Goal: Task Accomplishment & Management: Manage account settings

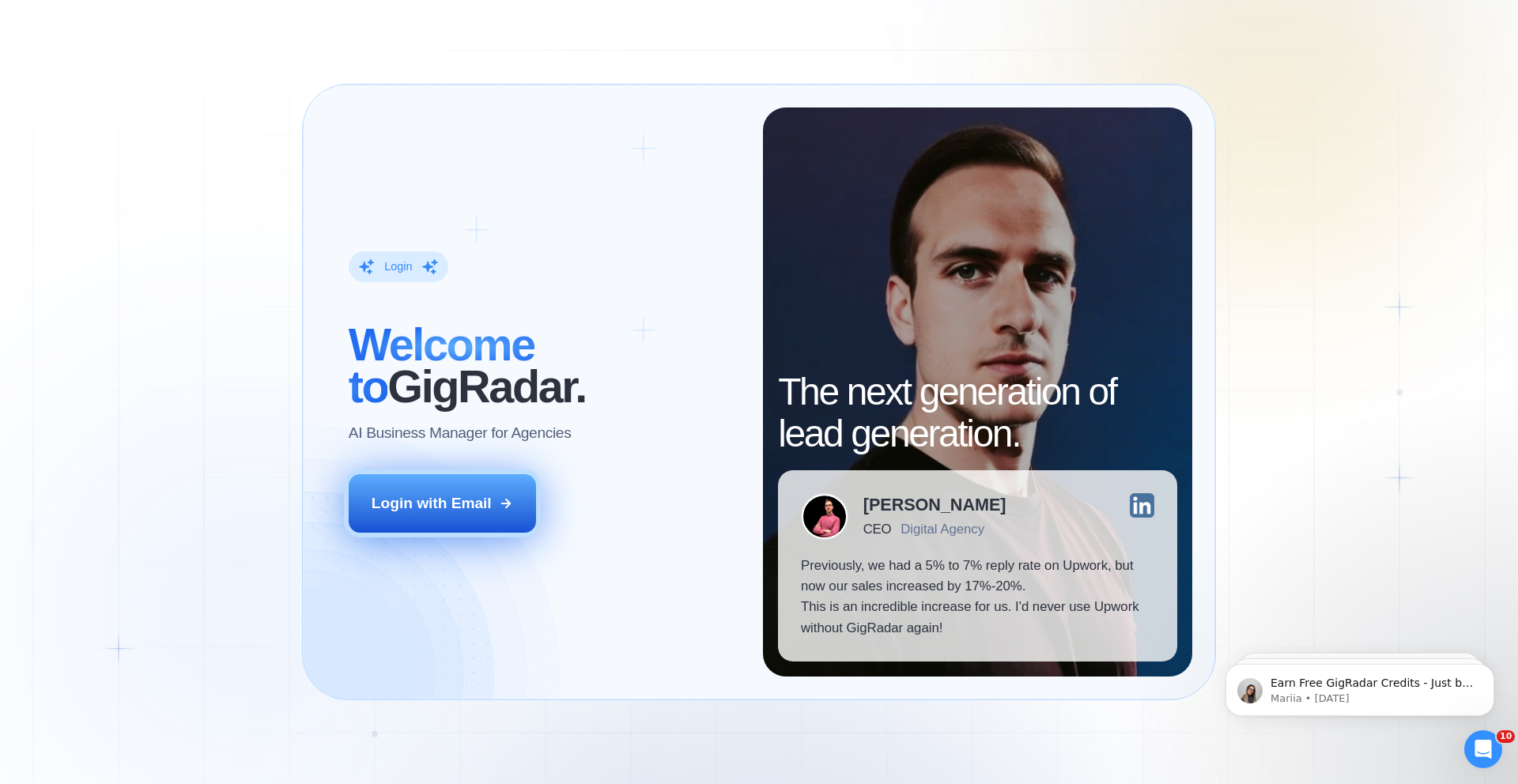
click at [479, 502] on div "Login with Email" at bounding box center [431, 503] width 120 height 20
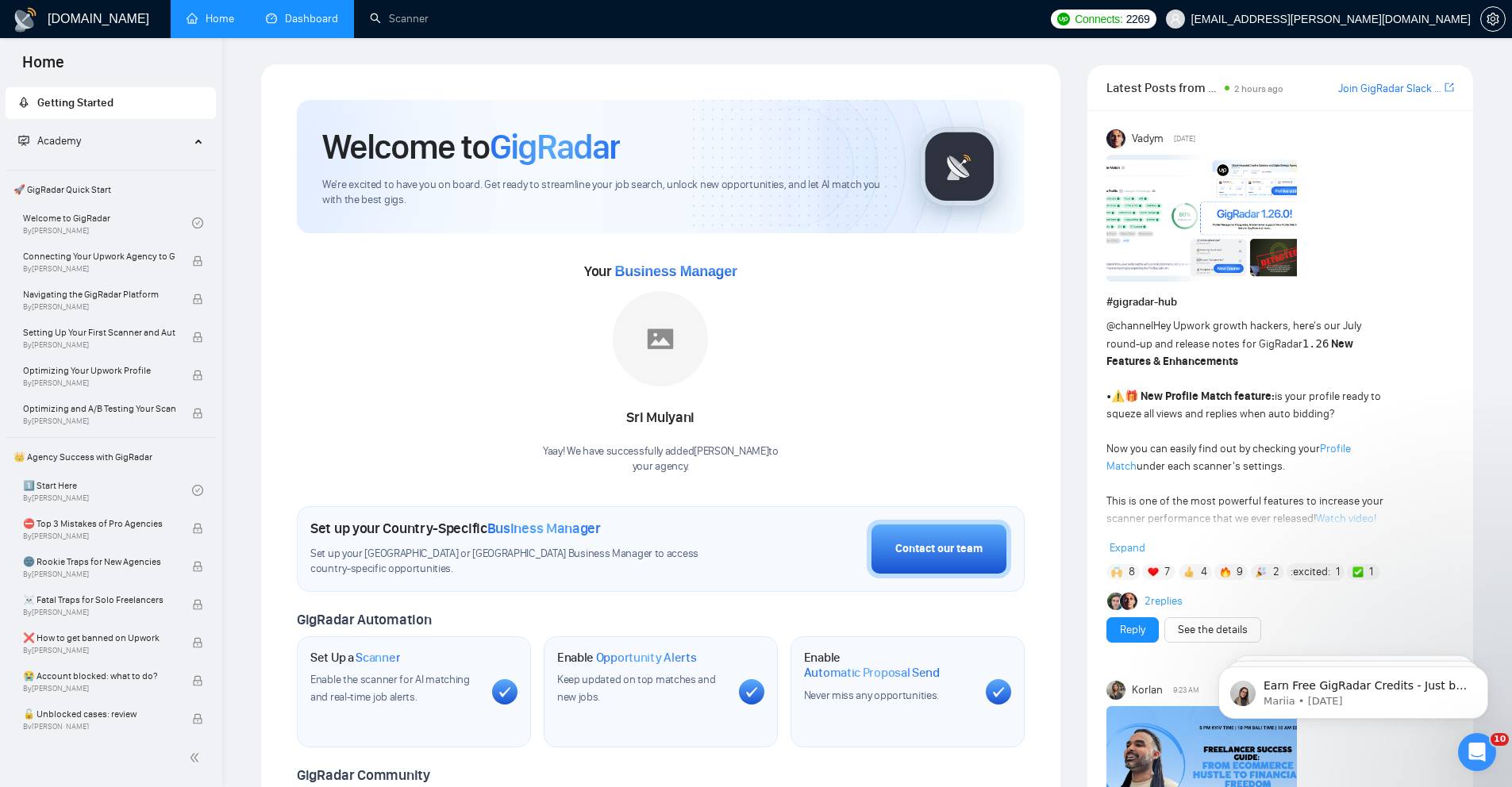
click at [302, 19] on link "Dashboard" at bounding box center [302, 19] width 72 height 13
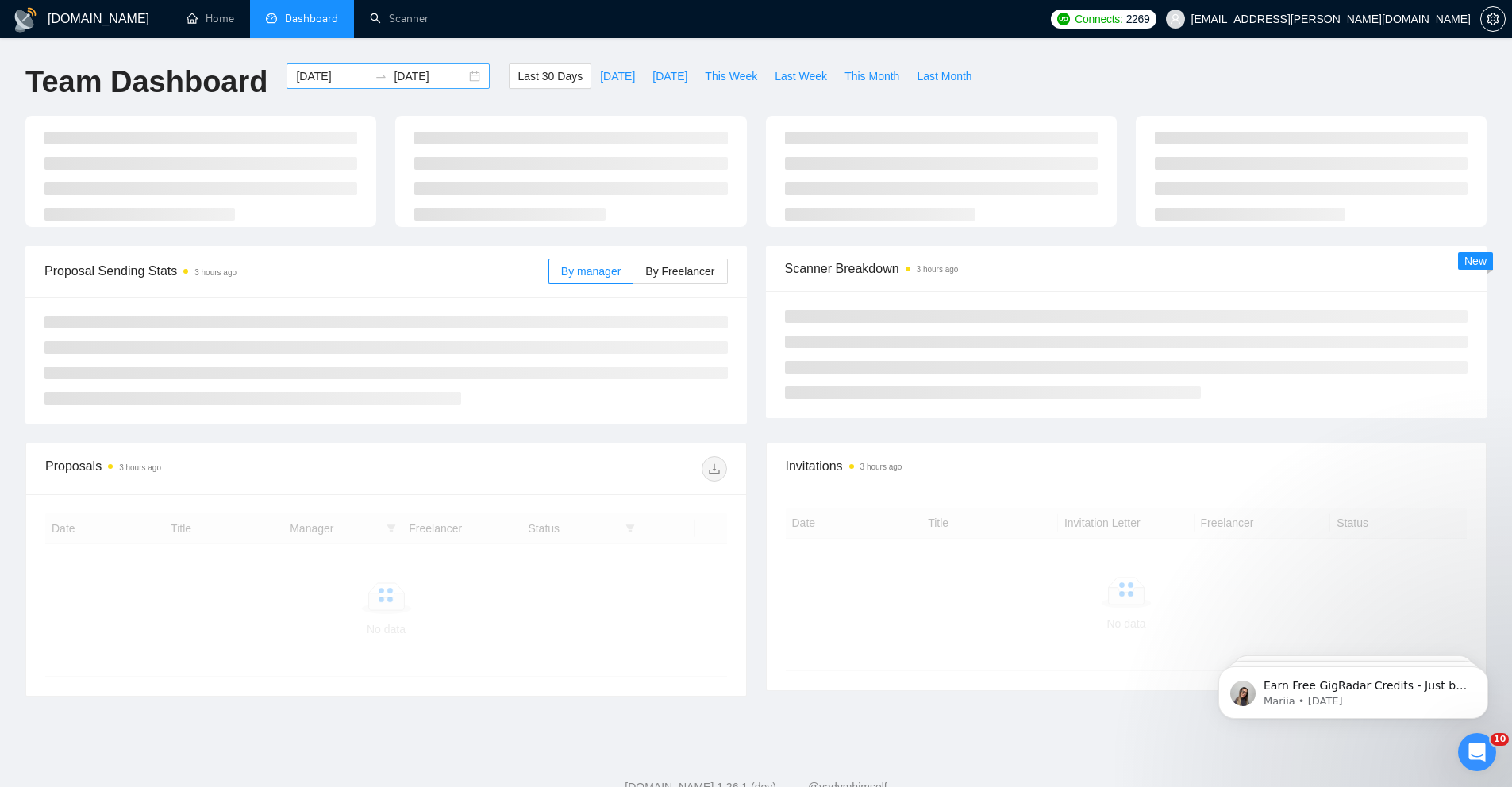
click at [320, 81] on input "2025-08-24" at bounding box center [332, 75] width 72 height 17
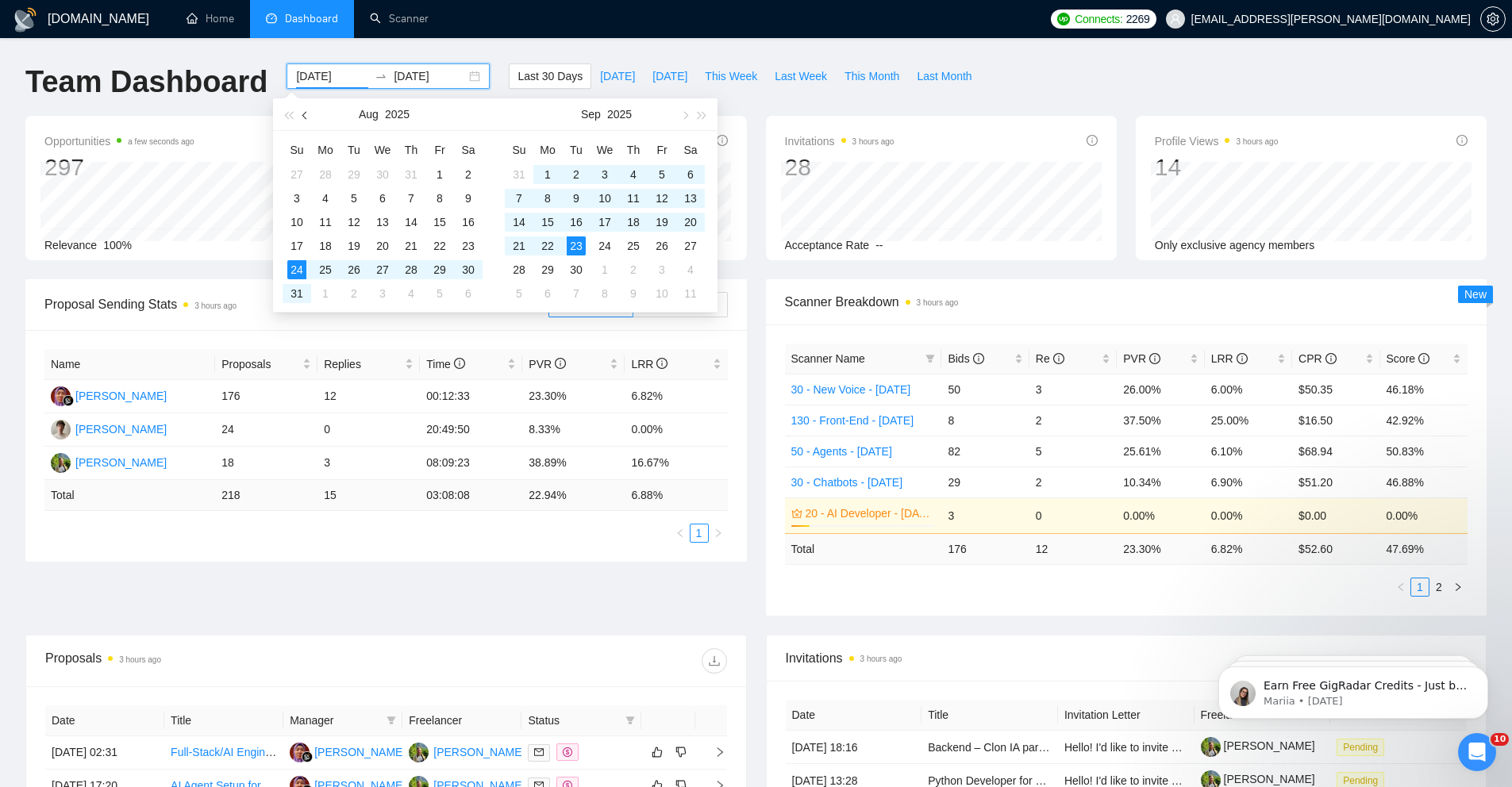
click at [305, 117] on span "button" at bounding box center [307, 115] width 8 height 8
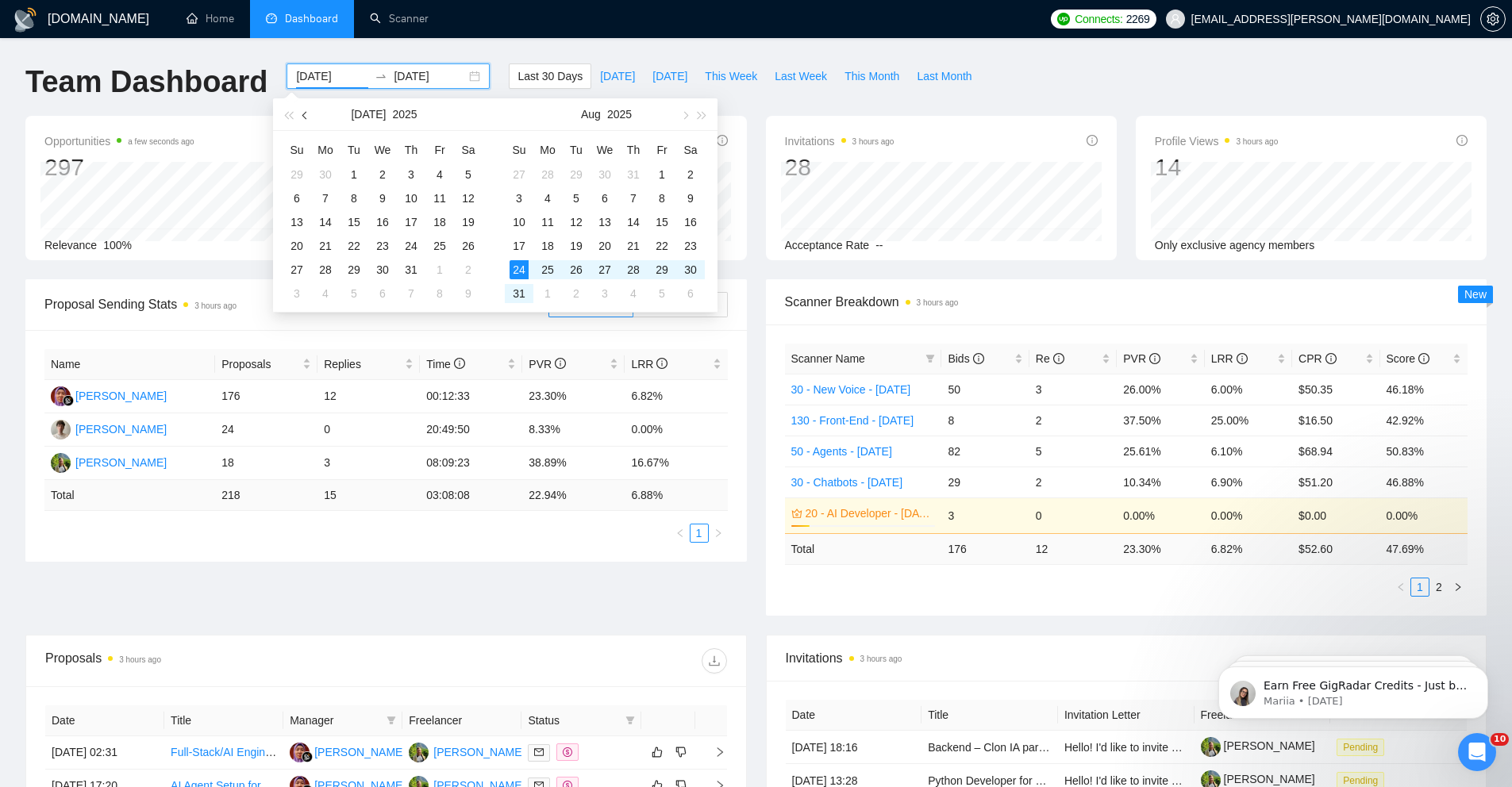
click at [305, 117] on span "button" at bounding box center [307, 115] width 8 height 8
type input "2025-04-01"
click at [355, 173] on div "1" at bounding box center [353, 174] width 19 height 19
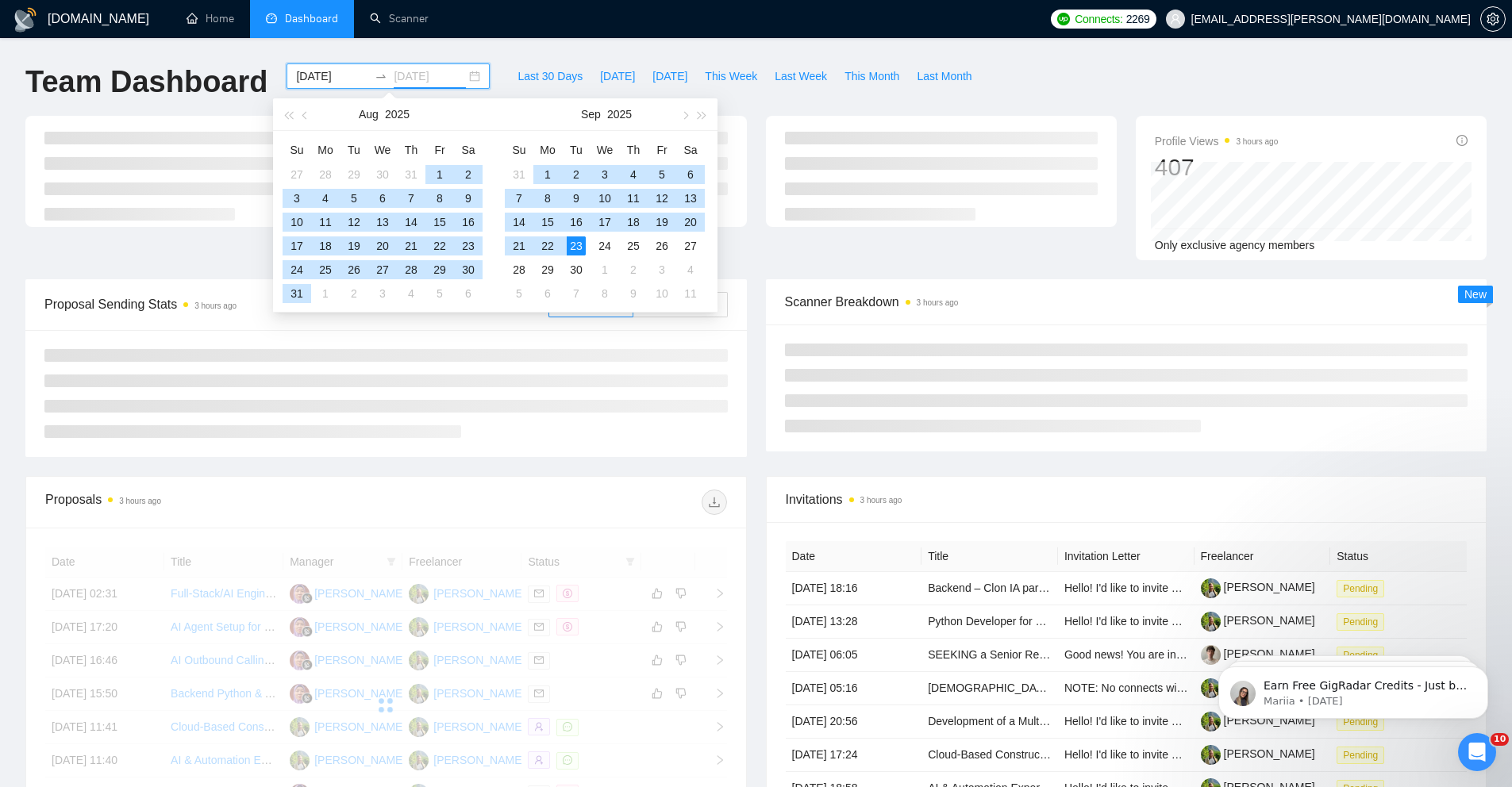
type input "2025-09-23"
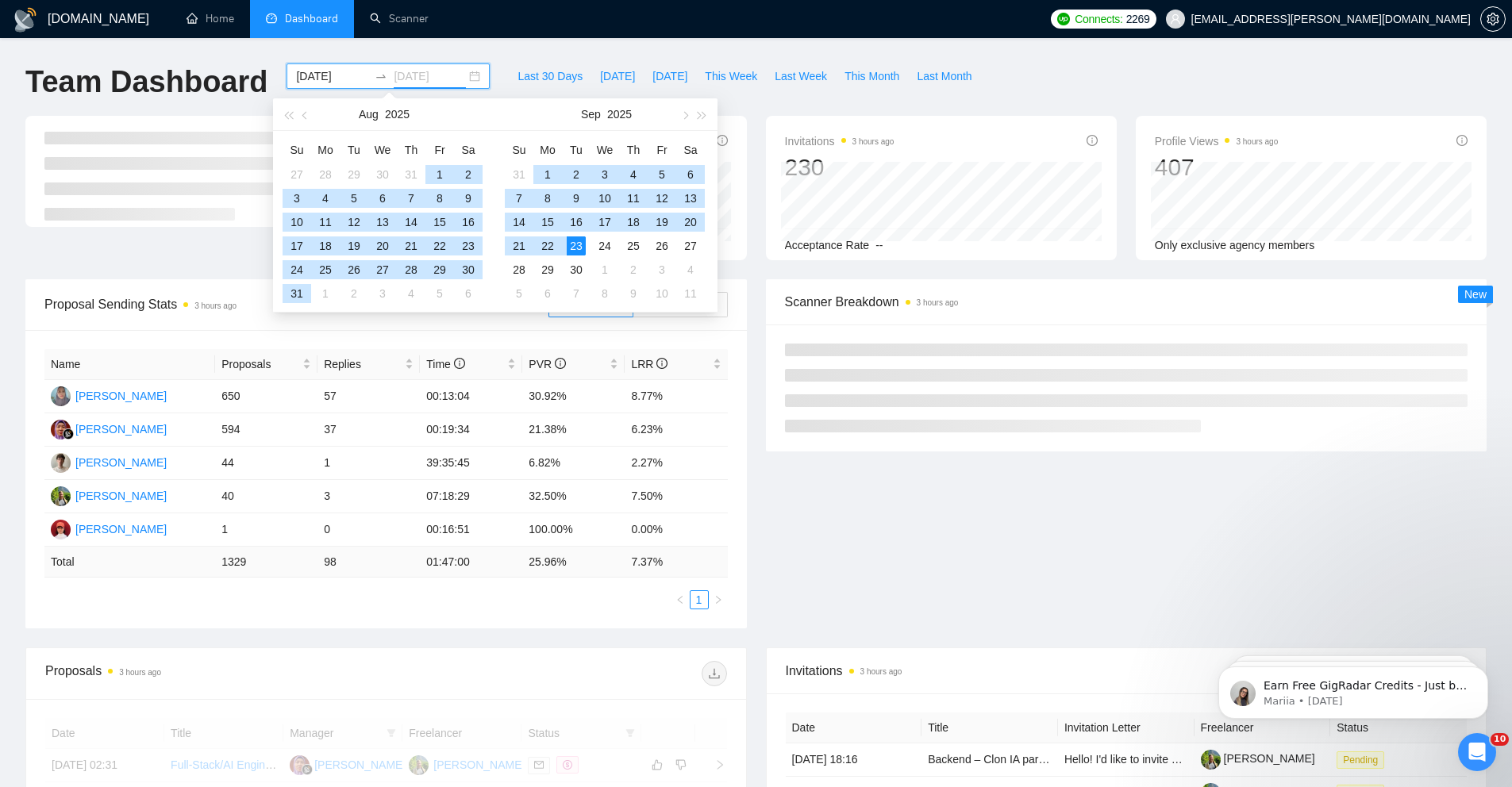
click at [578, 245] on div "23" at bounding box center [575, 245] width 19 height 19
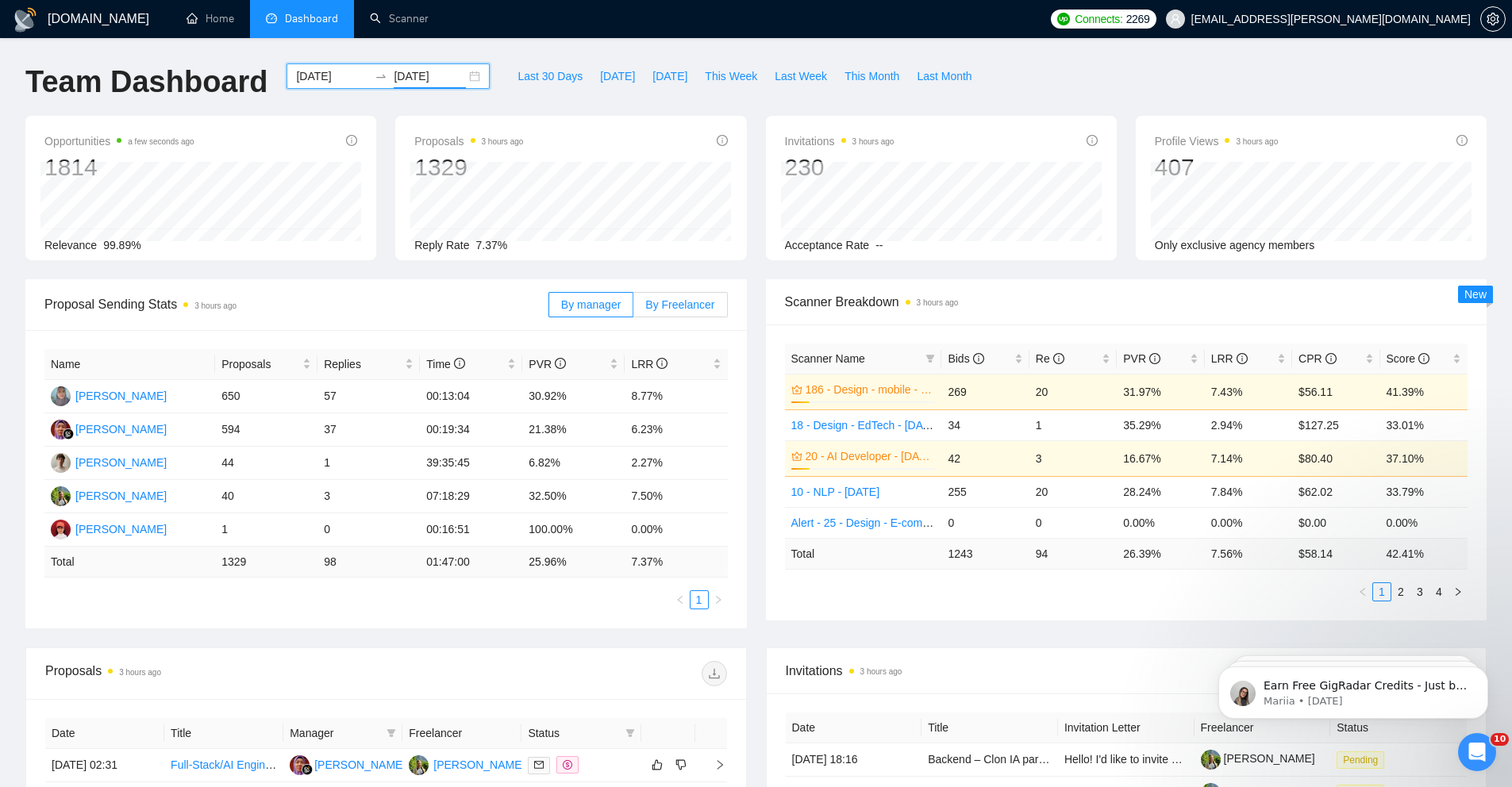
click at [671, 303] on span "By Freelancer" at bounding box center [680, 305] width 69 height 13
click at [633, 308] on input "By Freelancer" at bounding box center [633, 308] width 0 height 0
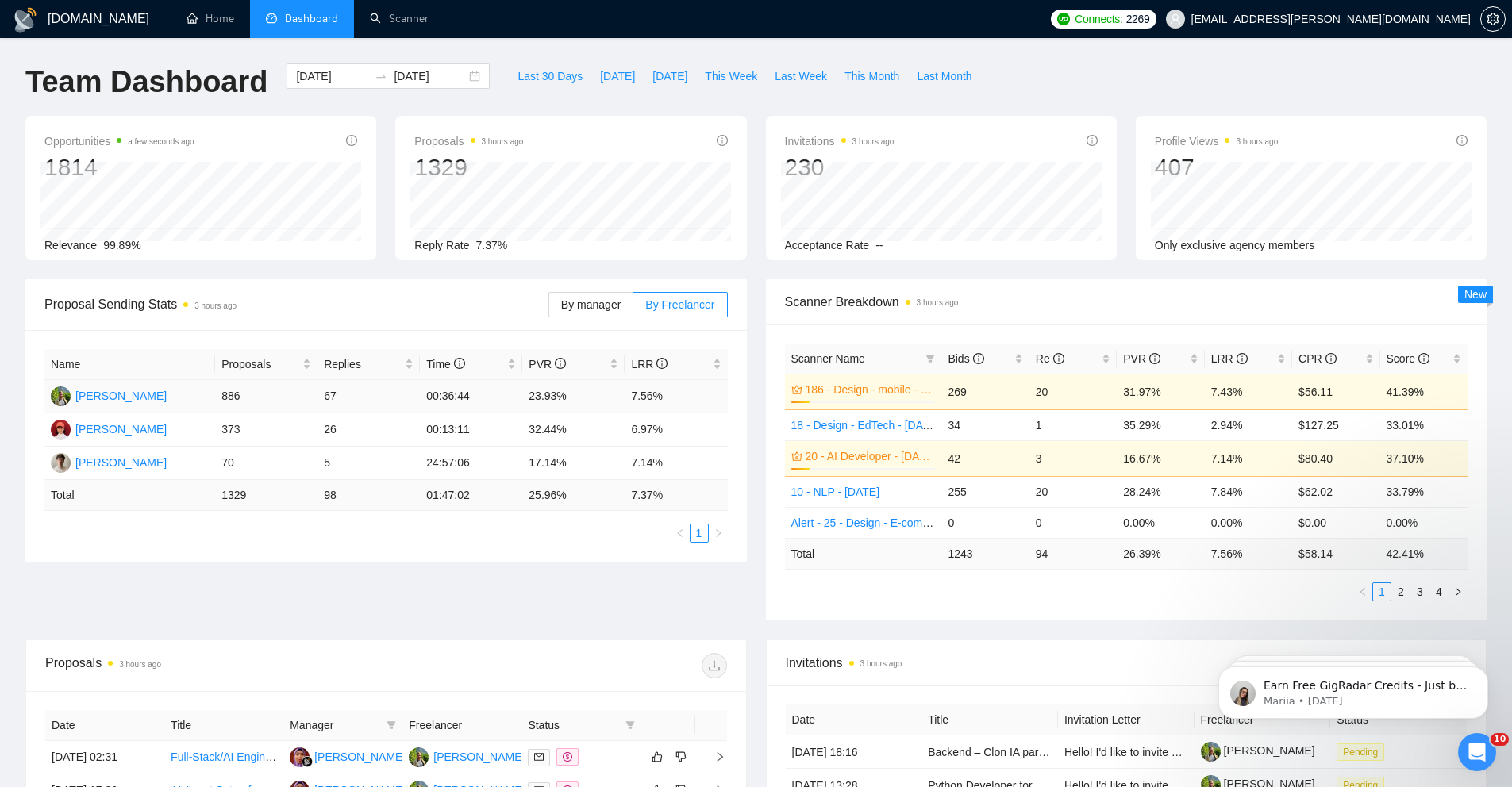
drag, startPoint x: 675, startPoint y: 401, endPoint x: 180, endPoint y: 390, distance: 495.1
click at [180, 390] on tr "Mykhailo Kushnir 886 67 00:36:44 23.93% 7.56%" at bounding box center [385, 397] width 683 height 34
click at [206, 402] on td "Mykhailo Kushnir" at bounding box center [129, 397] width 171 height 34
drag, startPoint x: 206, startPoint y: 400, endPoint x: 680, endPoint y: 405, distance: 474.0
click at [680, 405] on tr "Mykhailo Kushnir 886 67 00:36:44 23.93% 7.56%" at bounding box center [385, 397] width 683 height 34
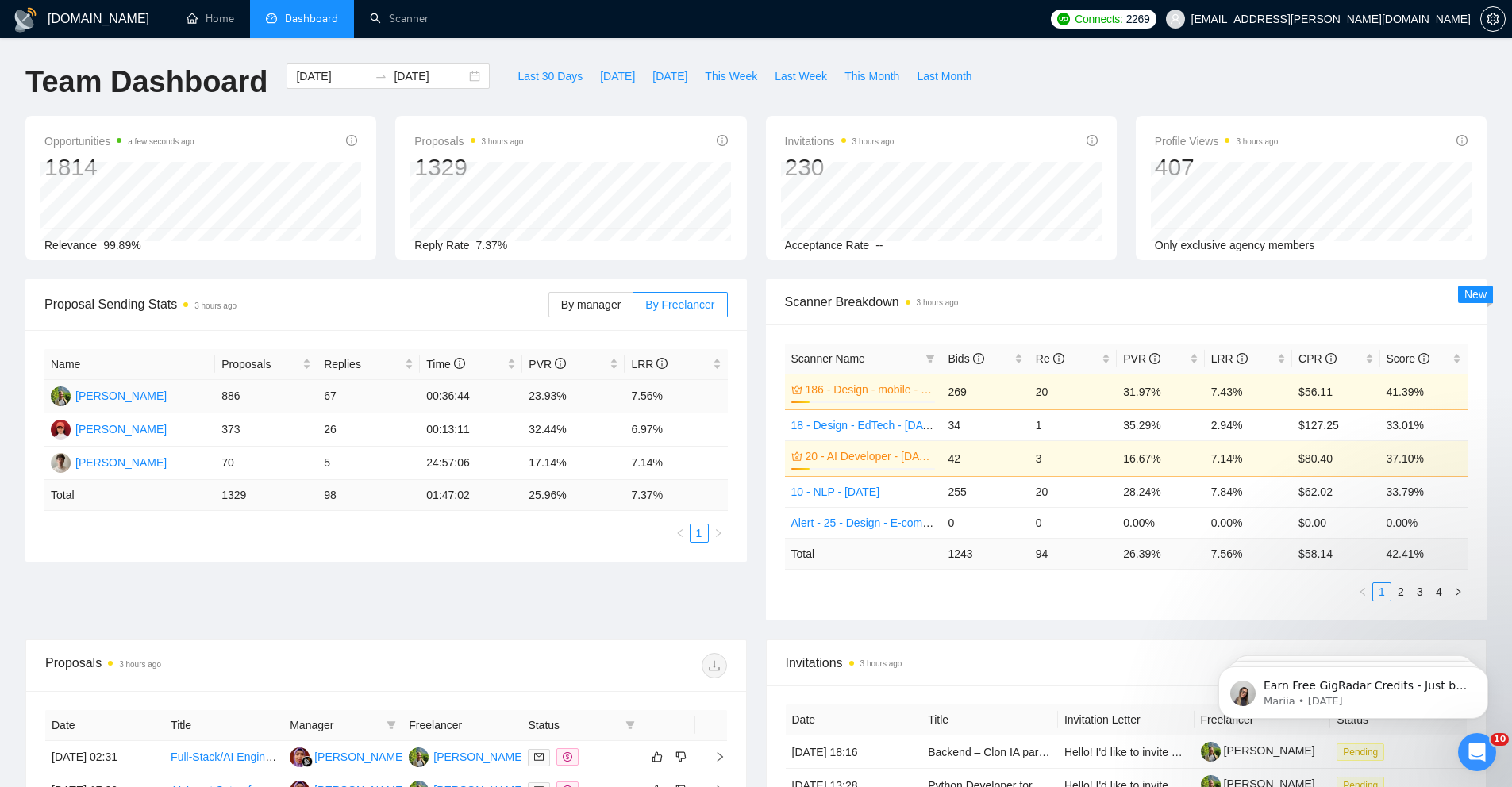
click at [680, 405] on td "7.56%" at bounding box center [675, 397] width 102 height 34
drag, startPoint x: 686, startPoint y: 392, endPoint x: 213, endPoint y: 395, distance: 473.0
click at [213, 394] on tr "Mykhailo Kushnir 886 67 00:36:44 23.93% 7.56%" at bounding box center [385, 397] width 683 height 34
drag, startPoint x: 213, startPoint y: 395, endPoint x: 229, endPoint y: 398, distance: 16.3
click at [215, 396] on tr "Mykhailo Kushnir 886 67 00:36:44 23.93% 7.56%" at bounding box center [385, 397] width 683 height 34
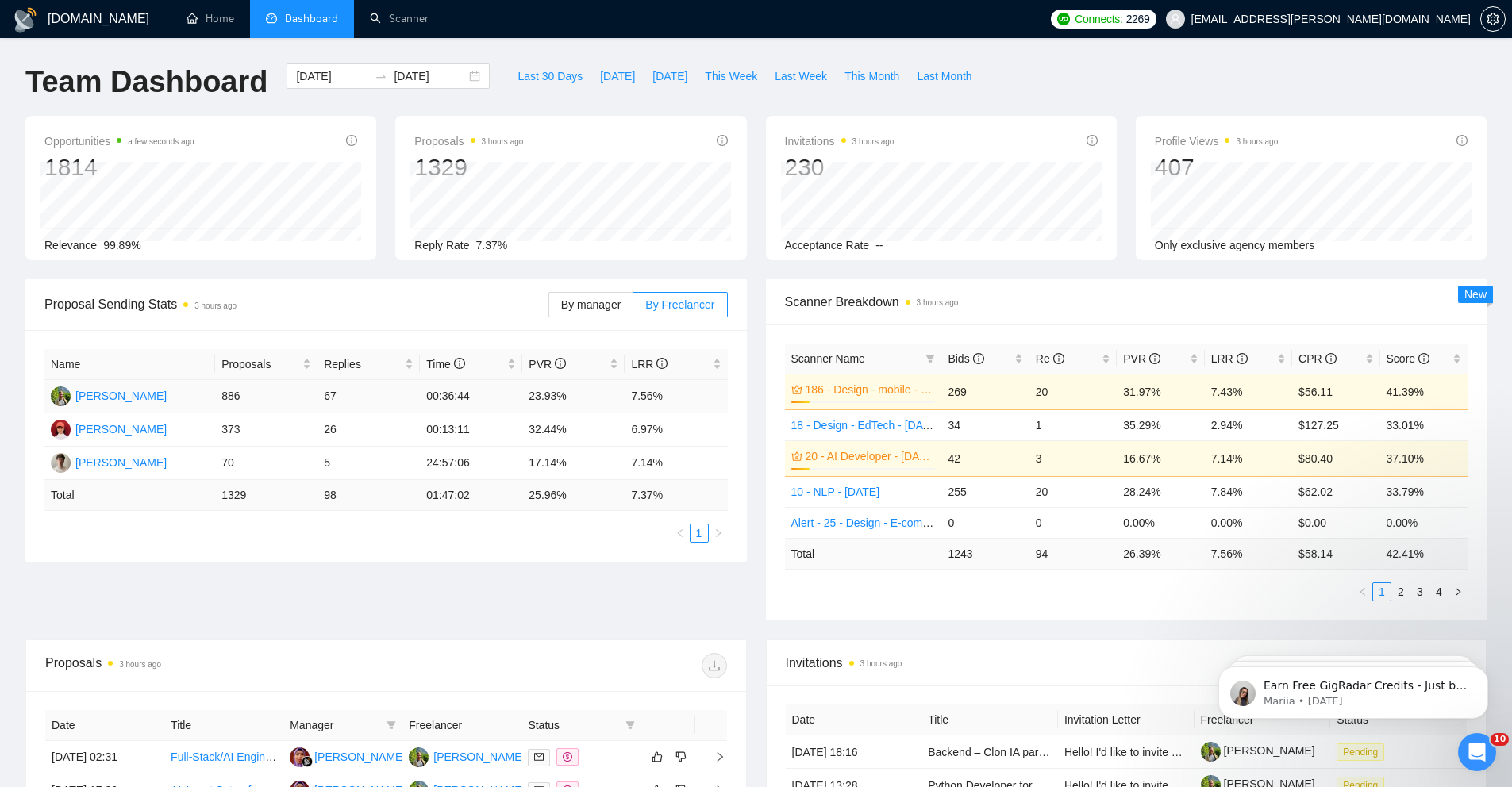
drag, startPoint x: 675, startPoint y: 395, endPoint x: 213, endPoint y: 402, distance: 462.1
click at [213, 402] on tr "Mykhailo Kushnir 886 67 00:36:44 23.93% 7.56%" at bounding box center [385, 397] width 683 height 34
click at [212, 402] on td "Mykhailo Kushnir" at bounding box center [129, 397] width 171 height 34
drag, startPoint x: 220, startPoint y: 397, endPoint x: 681, endPoint y: 408, distance: 461.1
click at [682, 408] on tr "Mykhailo Kushnir 886 67 00:36:44 23.93% 7.56%" at bounding box center [385, 397] width 683 height 34
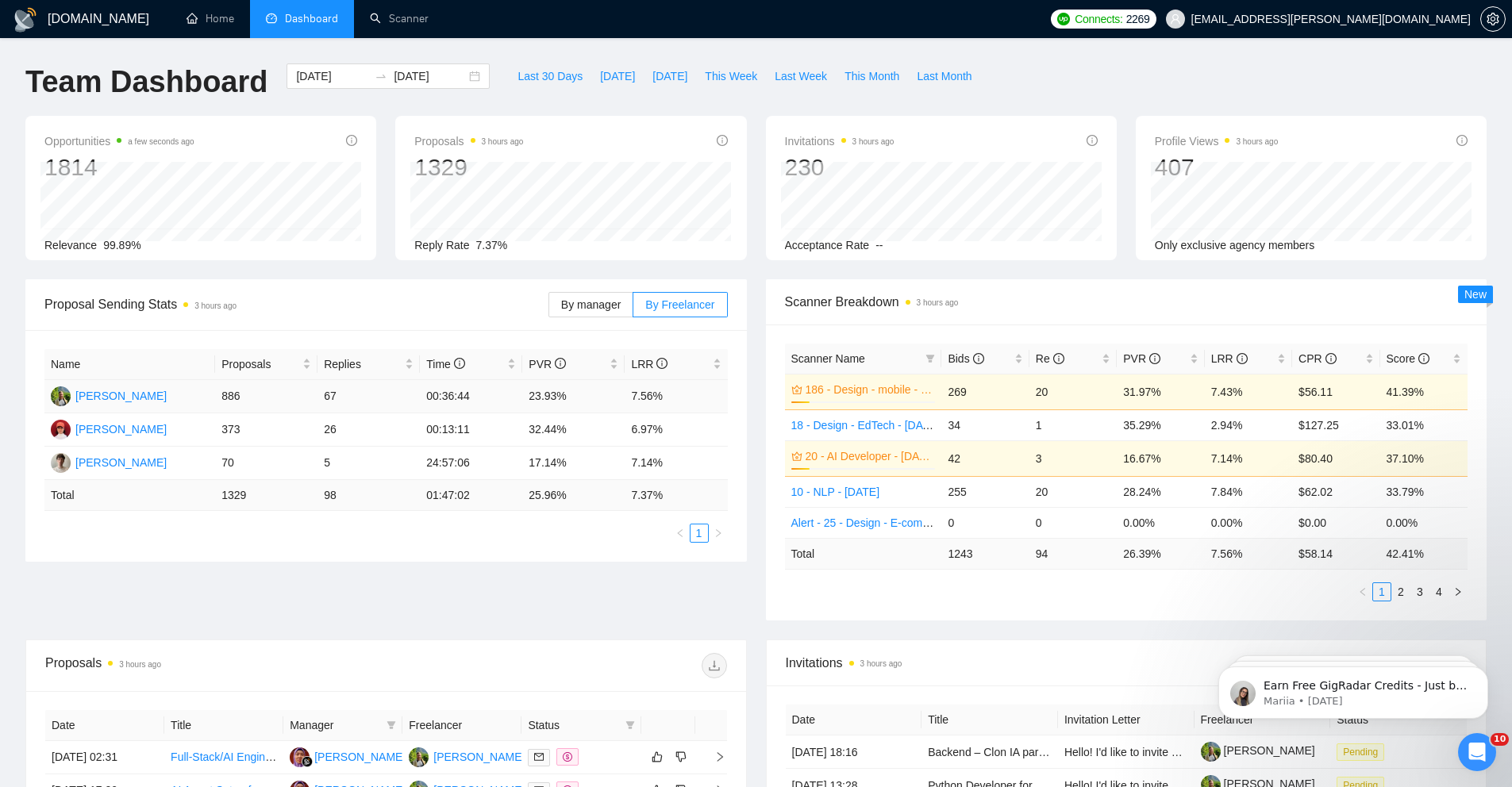
click at [680, 408] on td "7.56%" at bounding box center [675, 397] width 102 height 34
click at [932, 357] on icon "filter" at bounding box center [930, 359] width 9 height 8
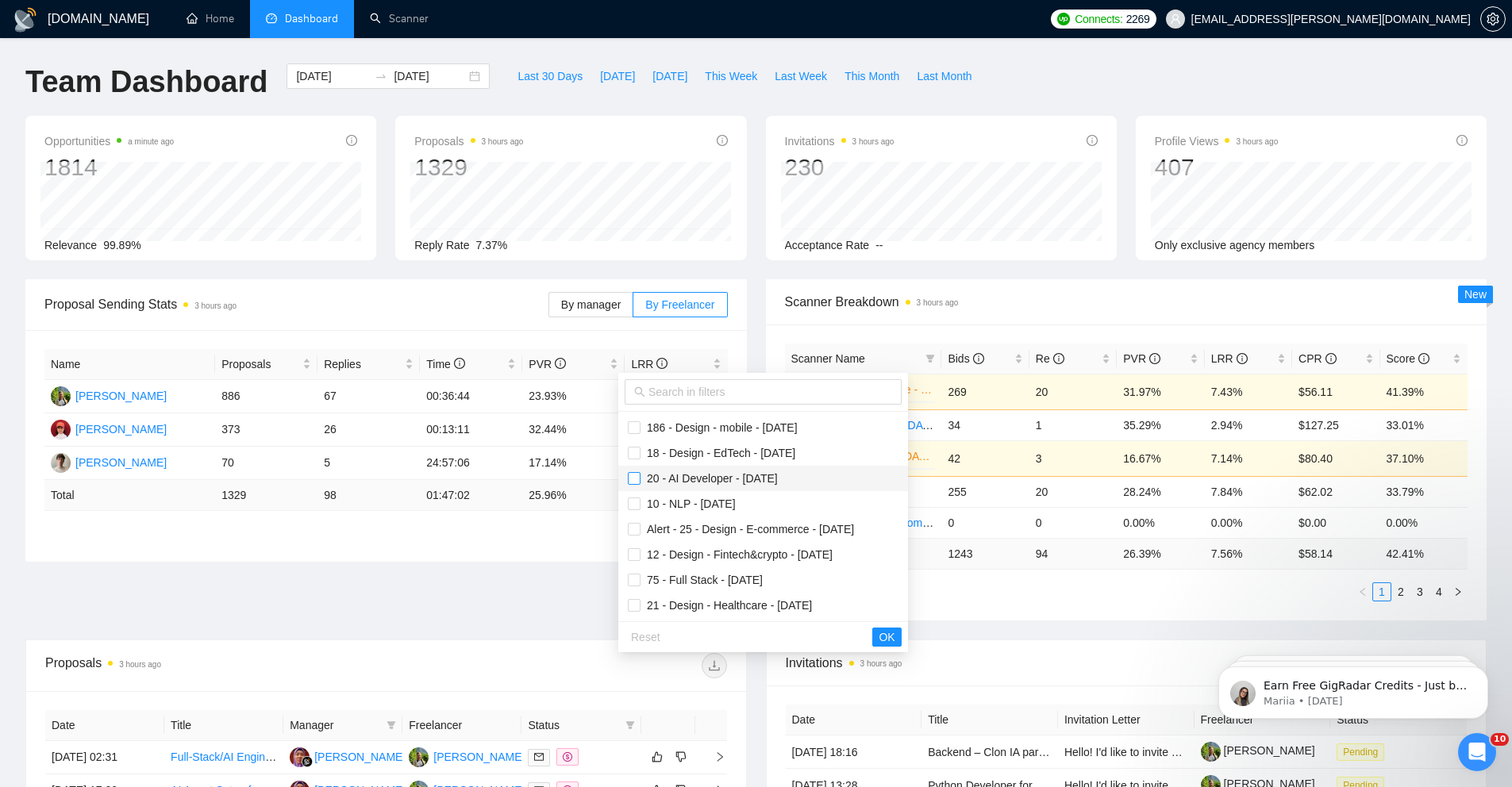
click at [628, 480] on input "checkbox" at bounding box center [634, 479] width 13 height 13
checkbox input "true"
click at [634, 500] on input "checkbox" at bounding box center [634, 504] width 13 height 13
checkbox input "true"
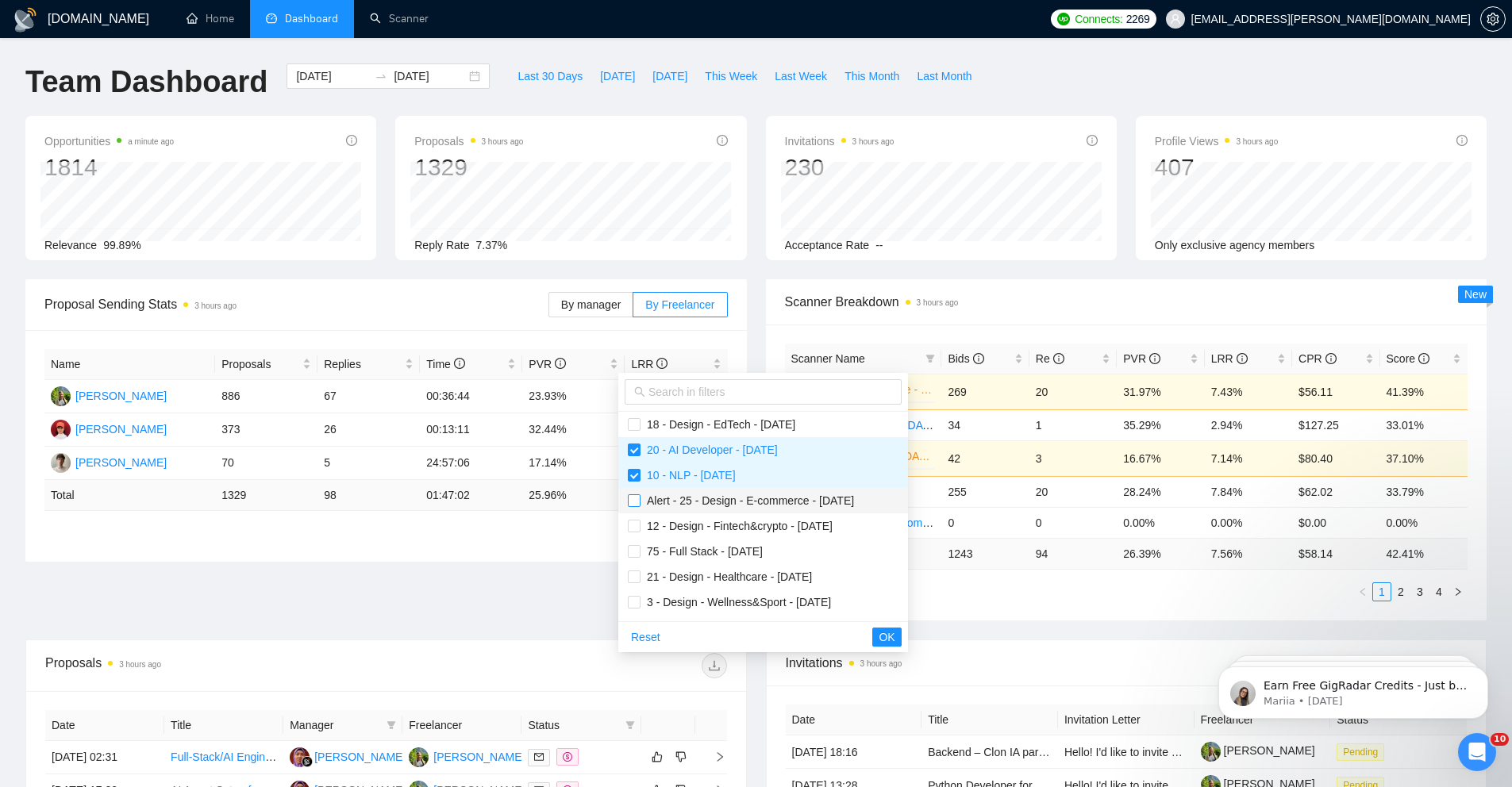
scroll to position [41, 0]
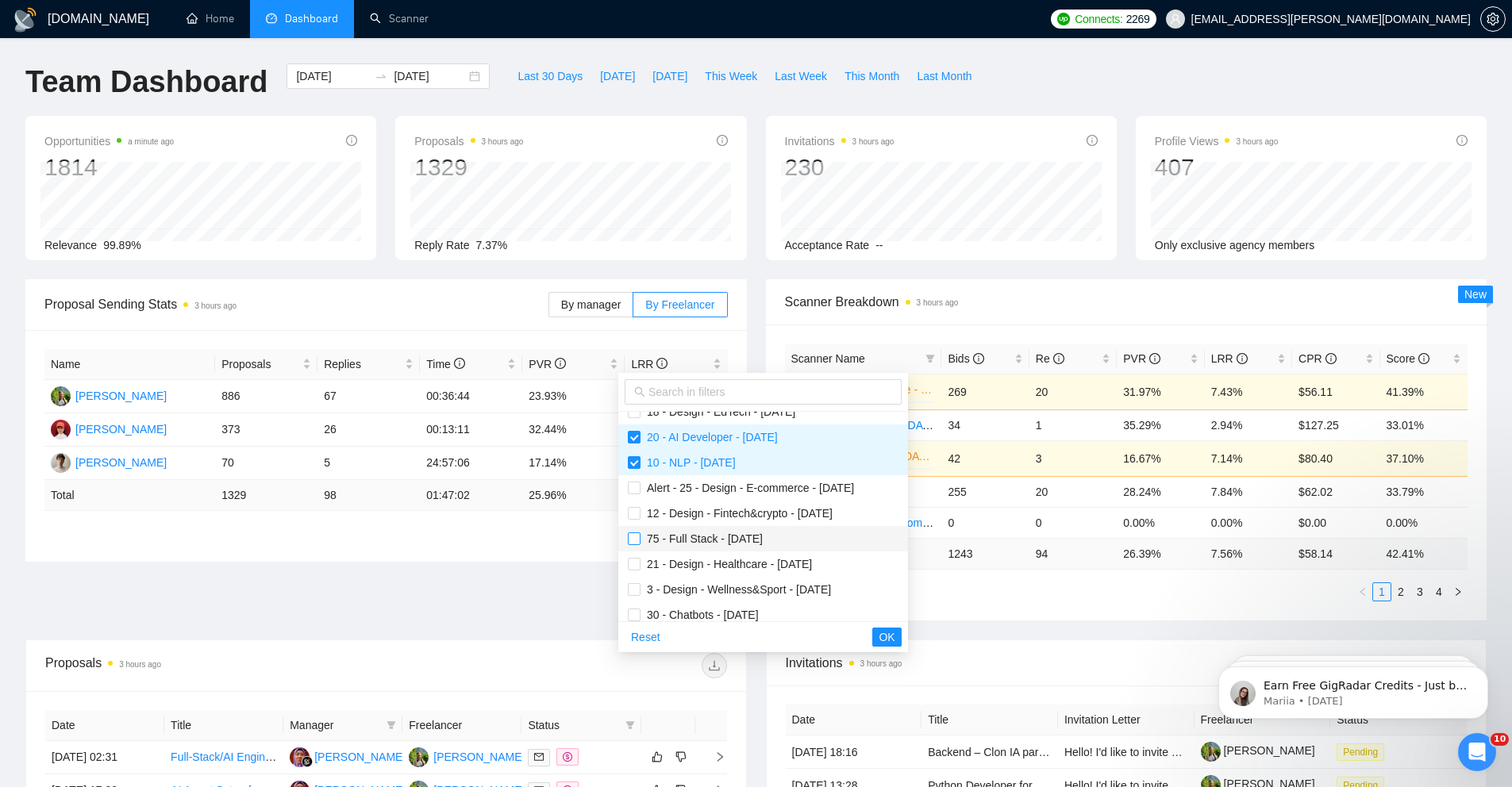
click at [635, 539] on input "checkbox" at bounding box center [634, 539] width 13 height 13
checkbox input "true"
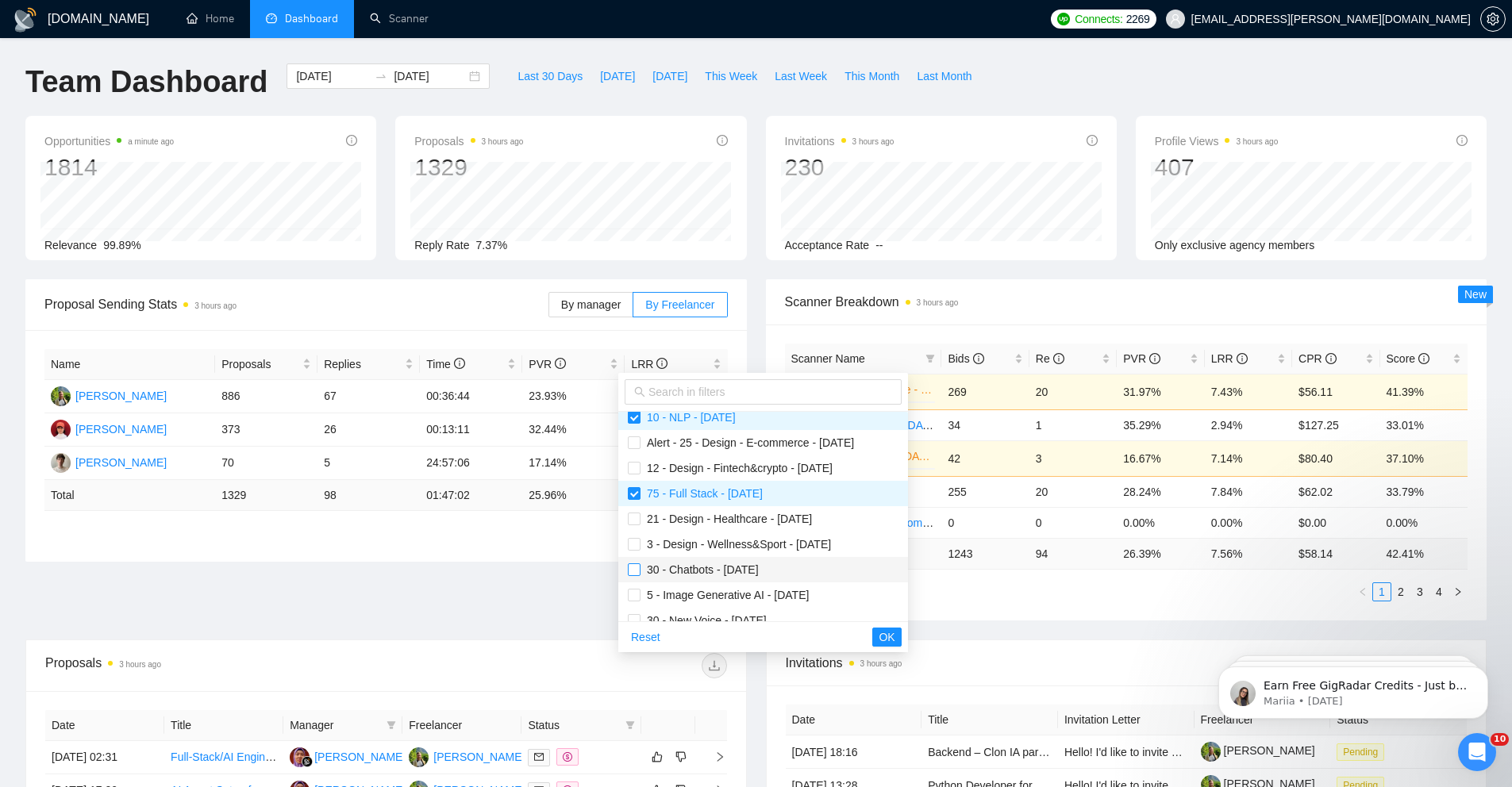
click at [635, 569] on input "checkbox" at bounding box center [634, 570] width 13 height 13
checkbox input "true"
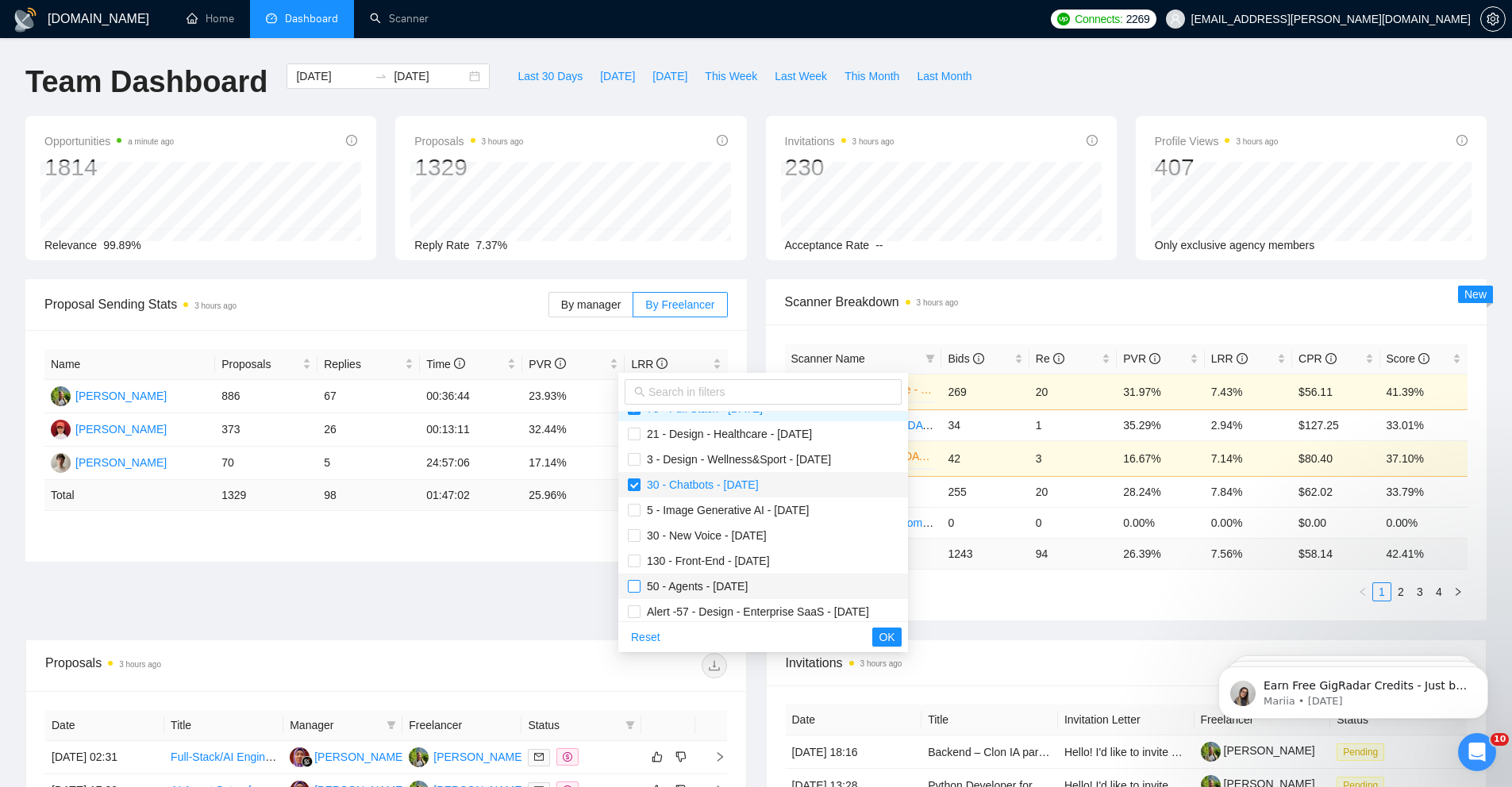
scroll to position [183, 0]
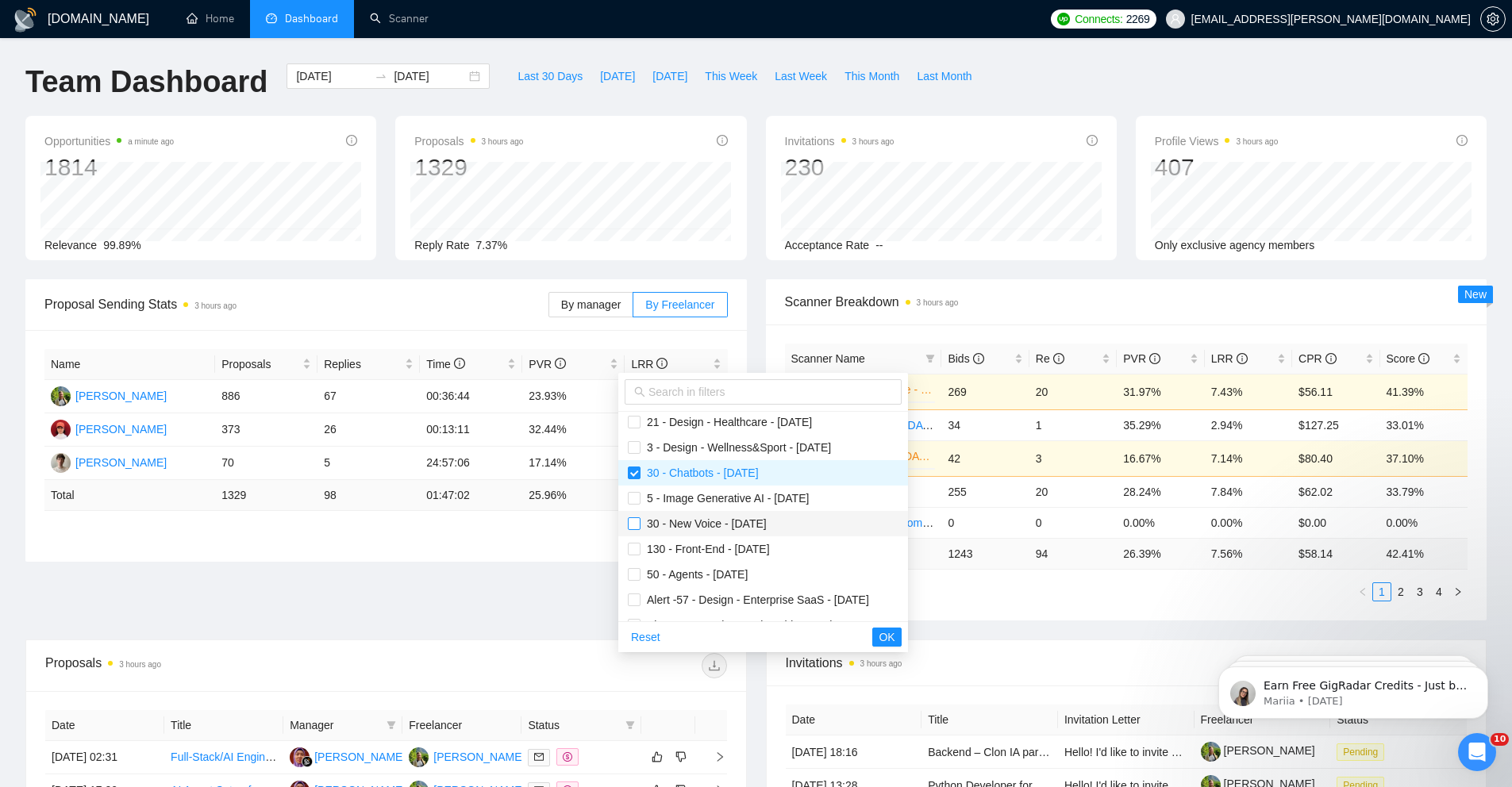
click at [631, 527] on input "checkbox" at bounding box center [634, 524] width 13 height 13
checkbox input "true"
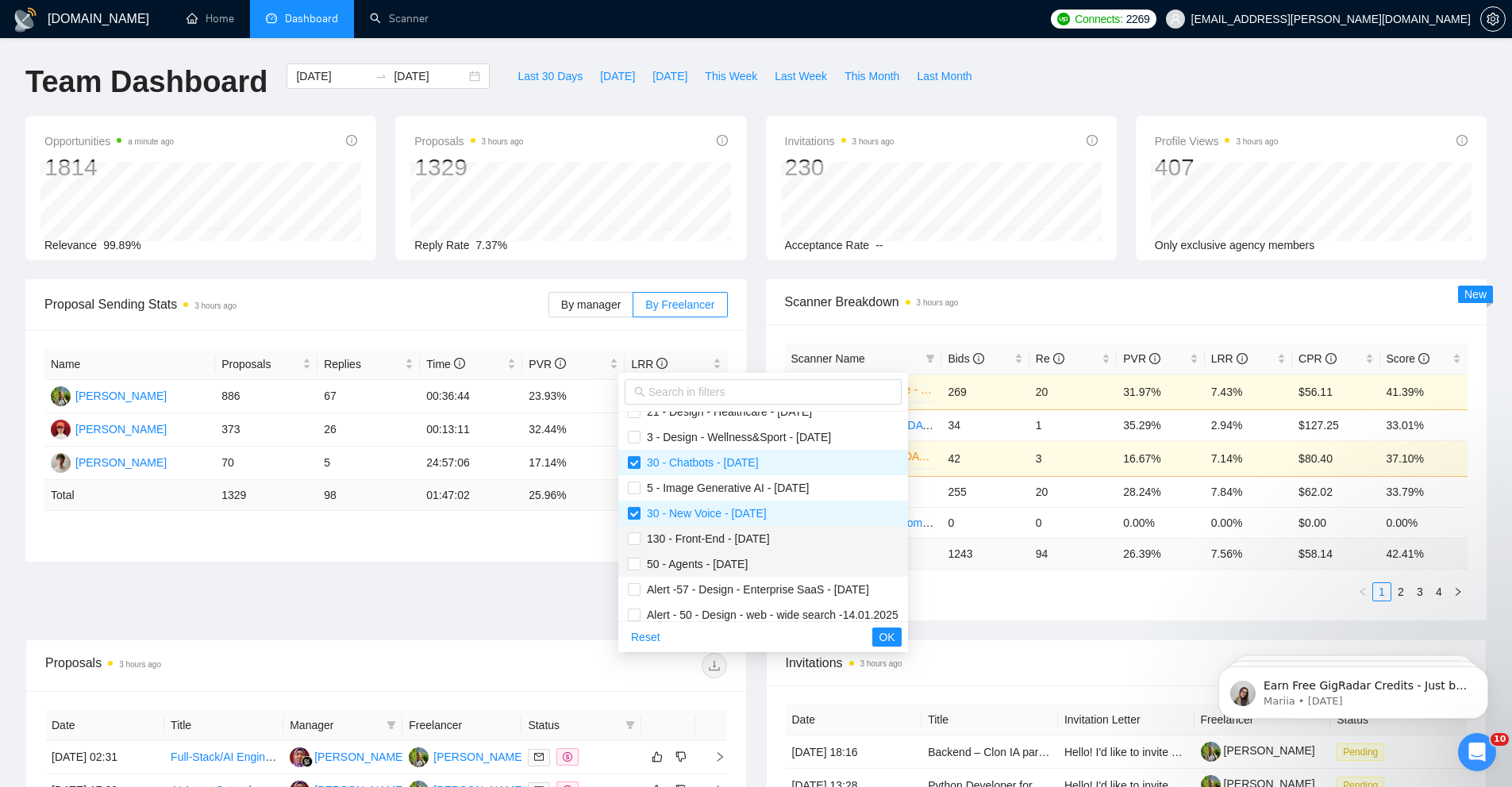
scroll to position [208, 0]
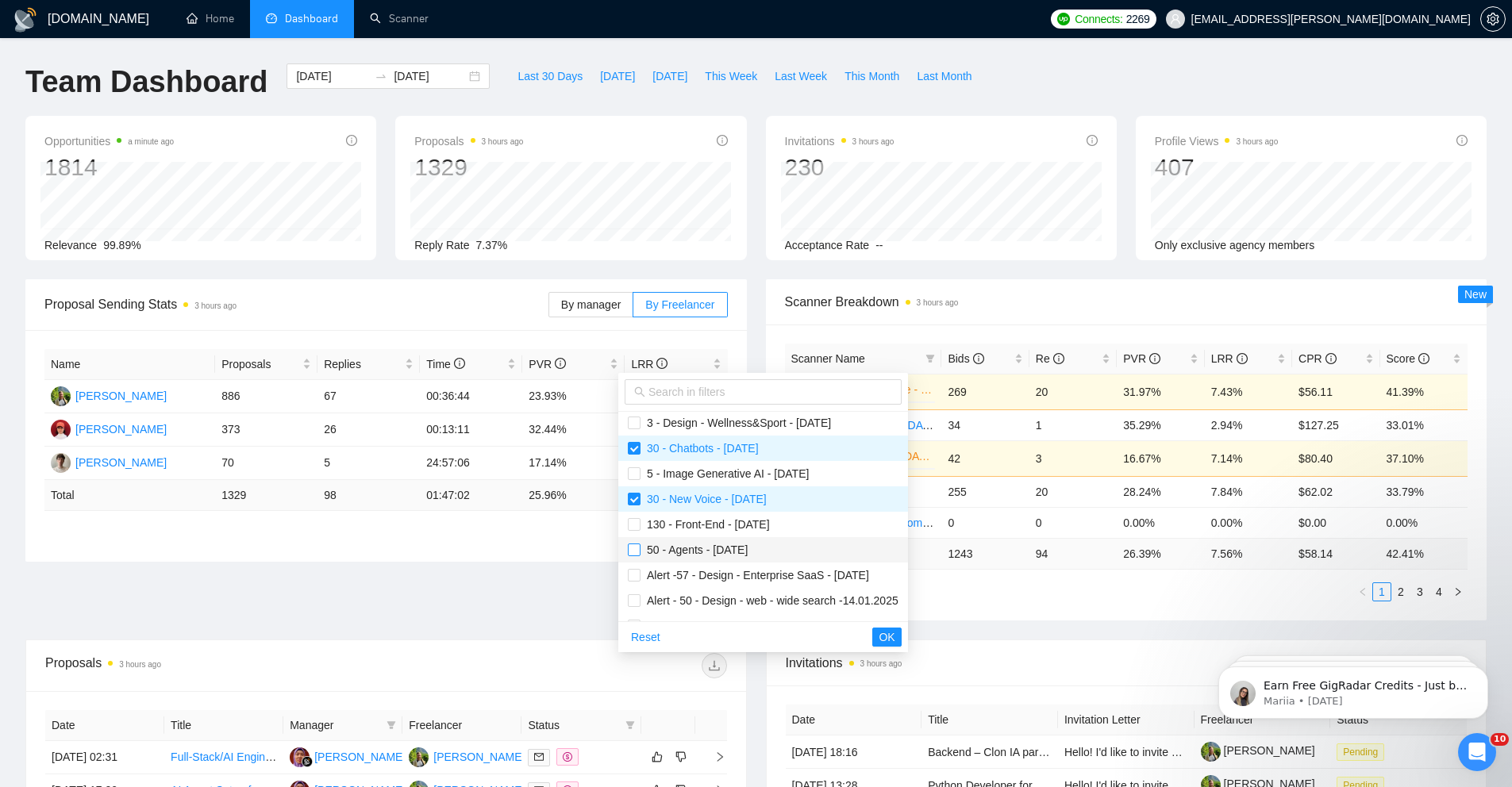
click at [635, 550] on input "checkbox" at bounding box center [634, 550] width 13 height 13
checkbox input "true"
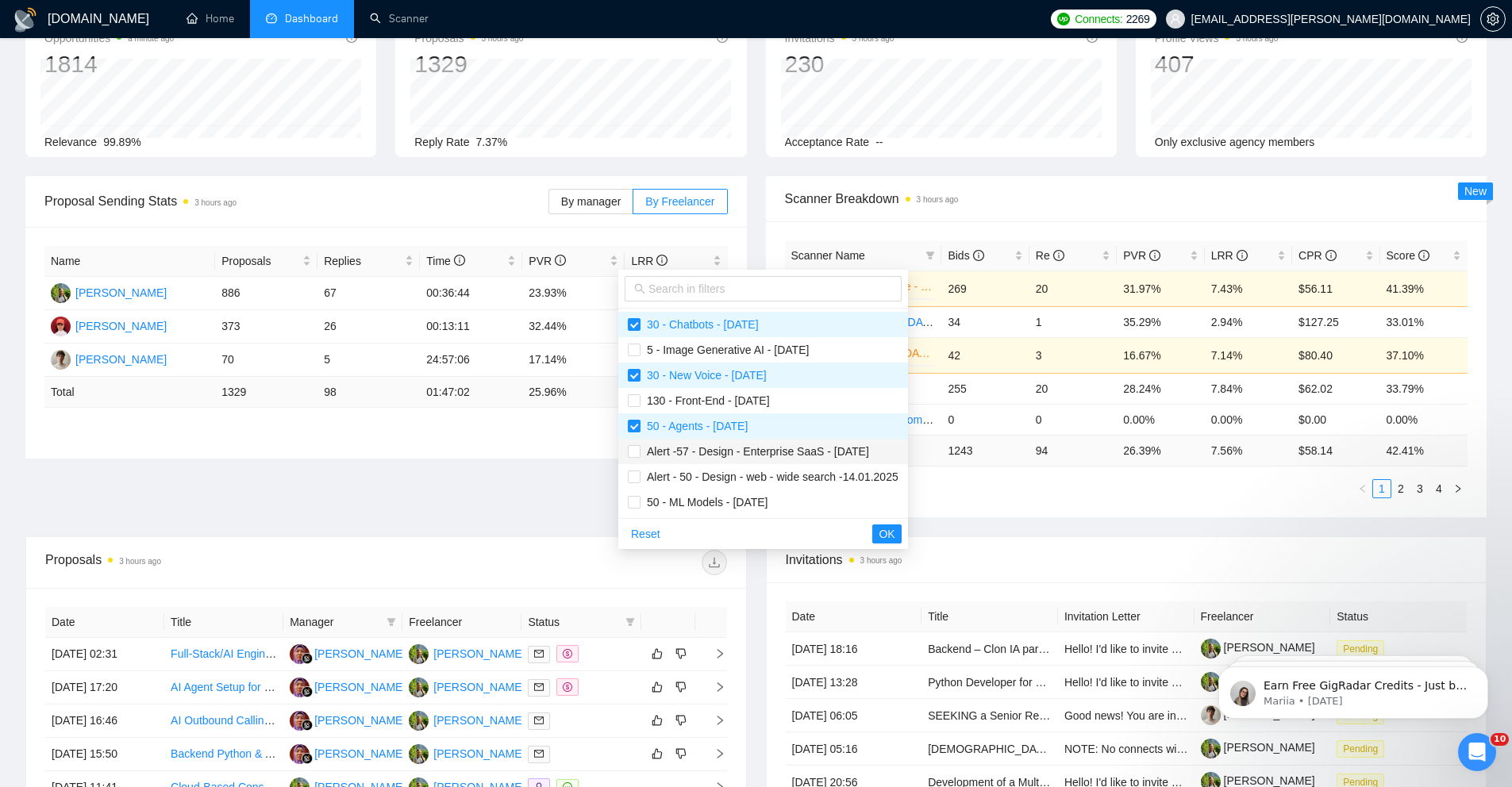
scroll to position [106, 0]
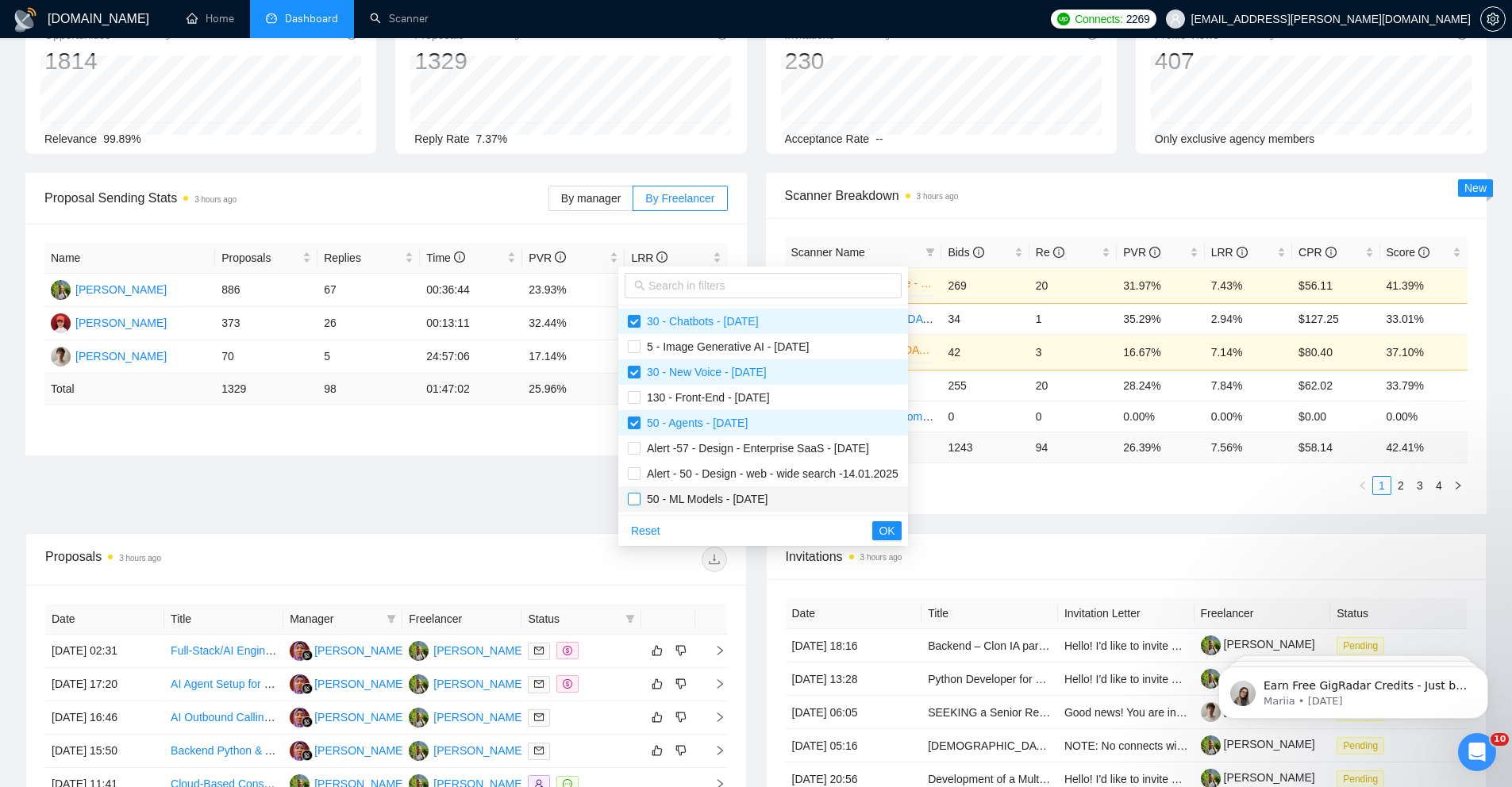
click at [637, 500] on input "checkbox" at bounding box center [634, 499] width 13 height 13
checkbox input "true"
click at [901, 528] on button "OK" at bounding box center [886, 530] width 29 height 19
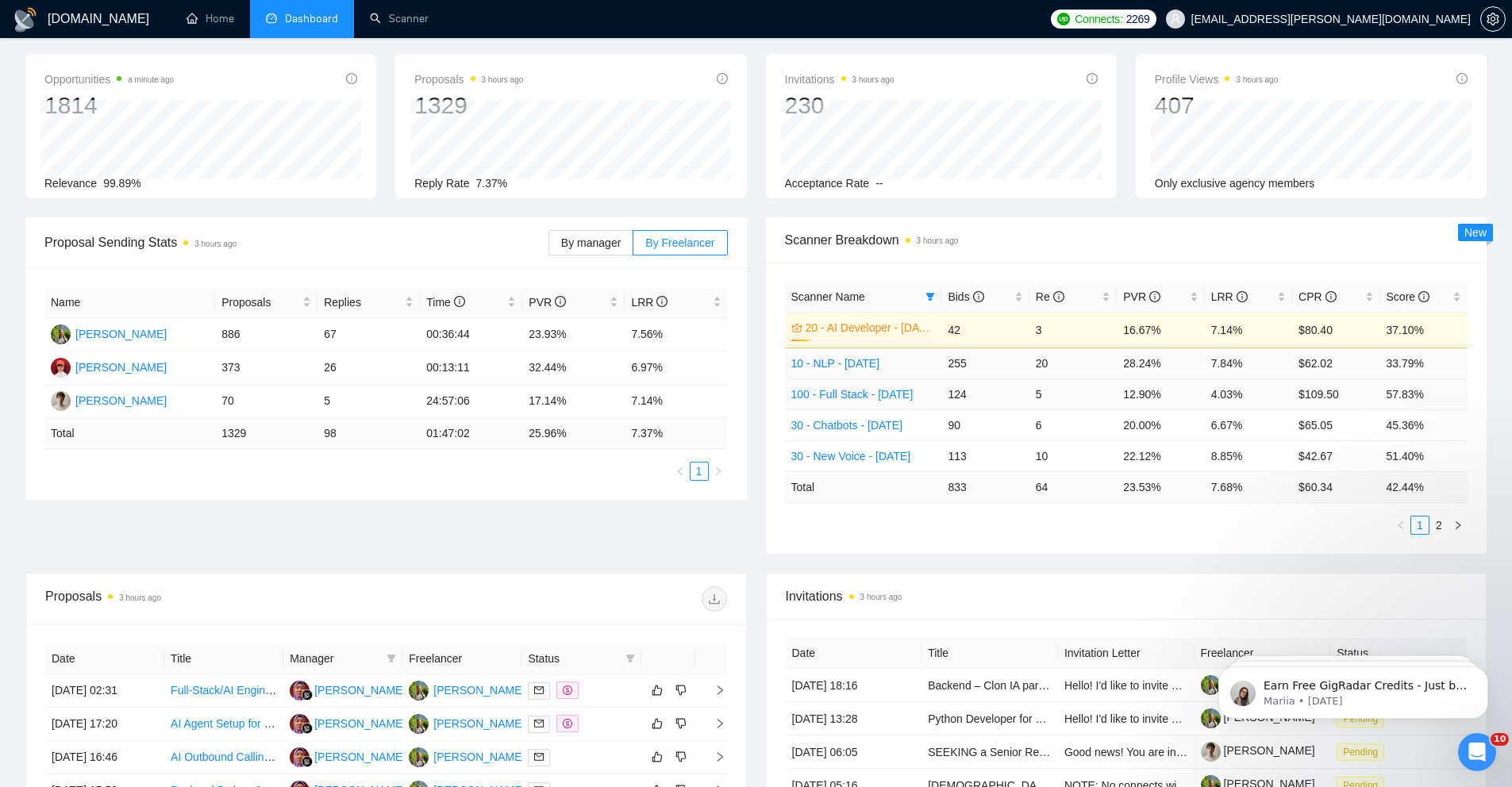
scroll to position [32, 0]
